Goal: Information Seeking & Learning: Learn about a topic

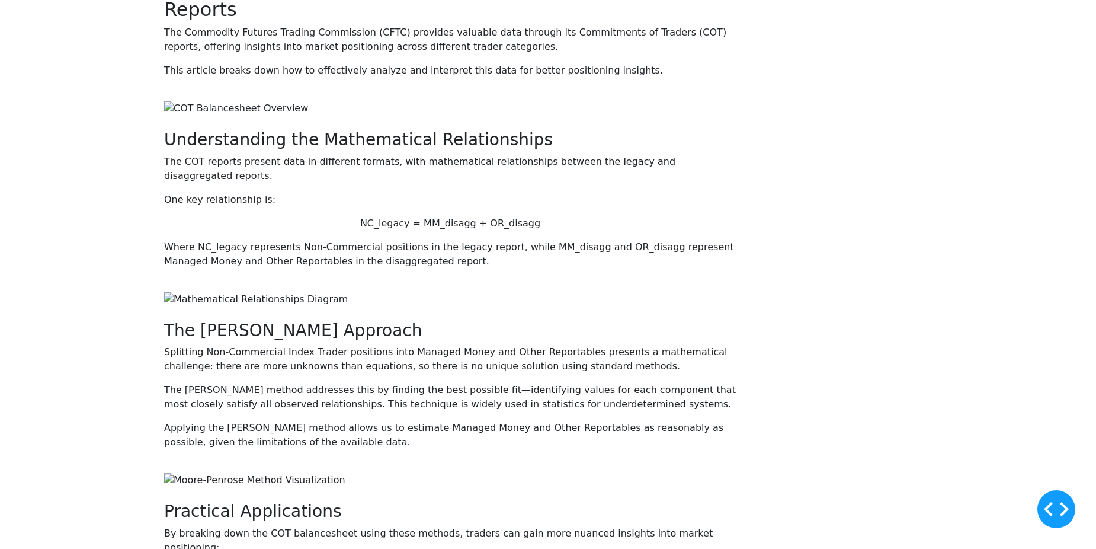
scroll to position [223, 0]
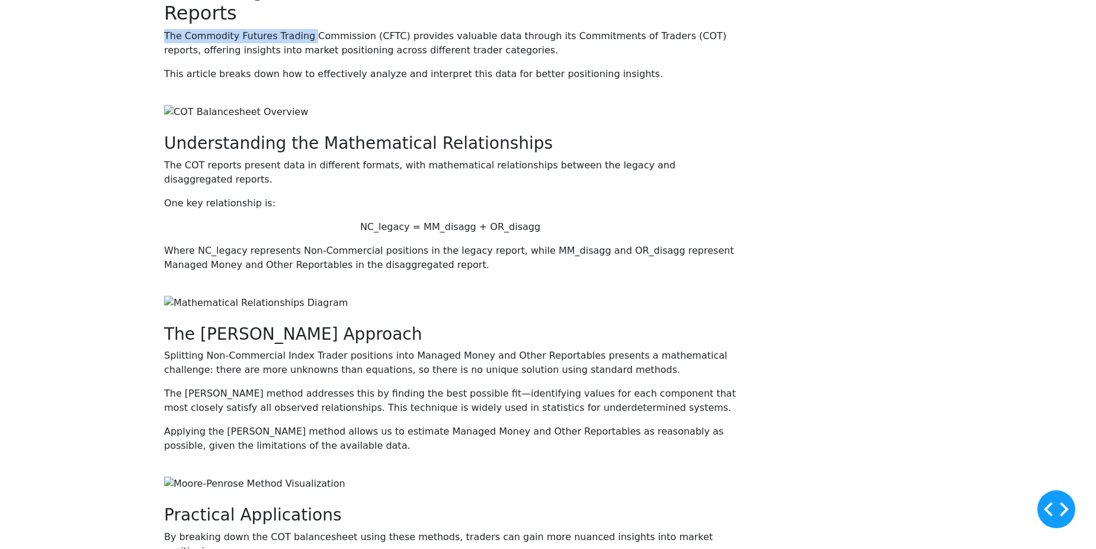
drag, startPoint x: 246, startPoint y: 268, endPoint x: 459, endPoint y: 264, distance: 213.3
click at [459, 57] on p "The Commodity Futures Trading Commission (CFTC) provides valuable data through …" at bounding box center [450, 43] width 572 height 28
copy p "The Commodity Futures Trading"
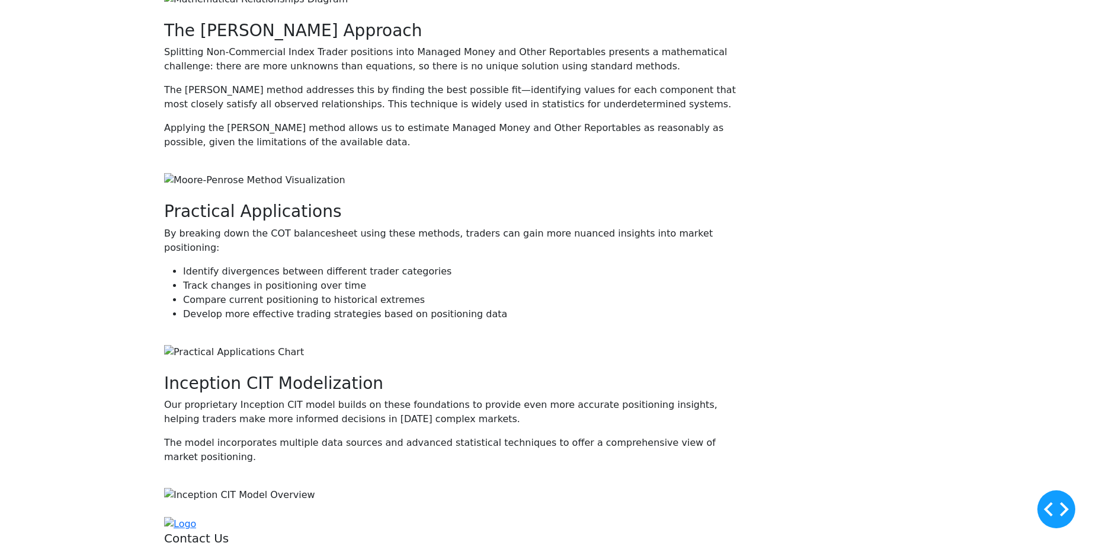
scroll to position [555, 0]
